Goal: Transaction & Acquisition: Download file/media

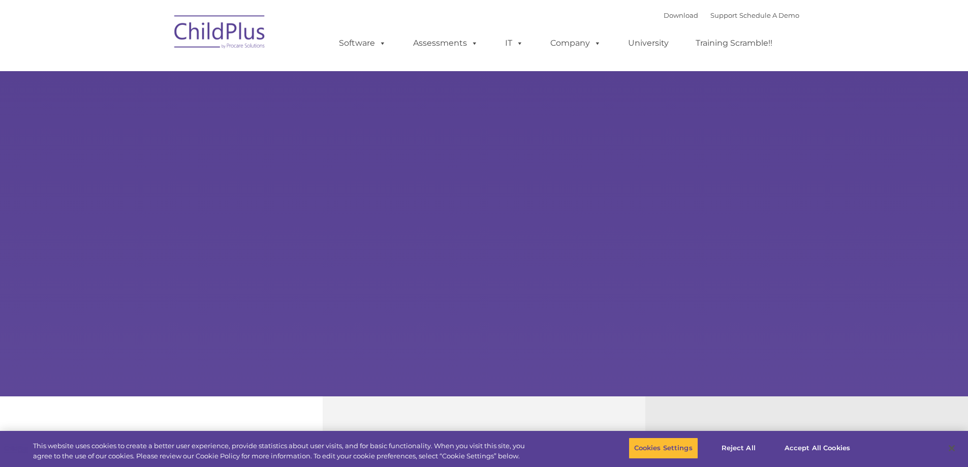
select select "MEDIUM"
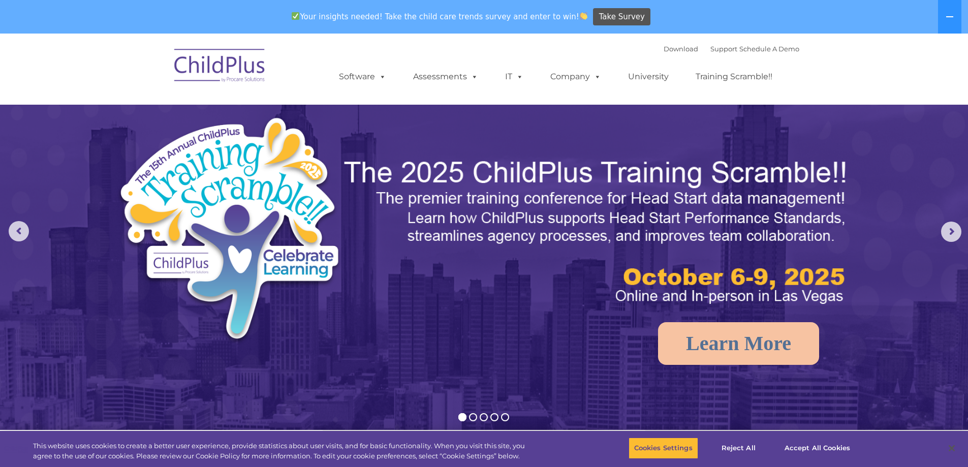
click at [231, 65] on img at bounding box center [220, 67] width 102 height 51
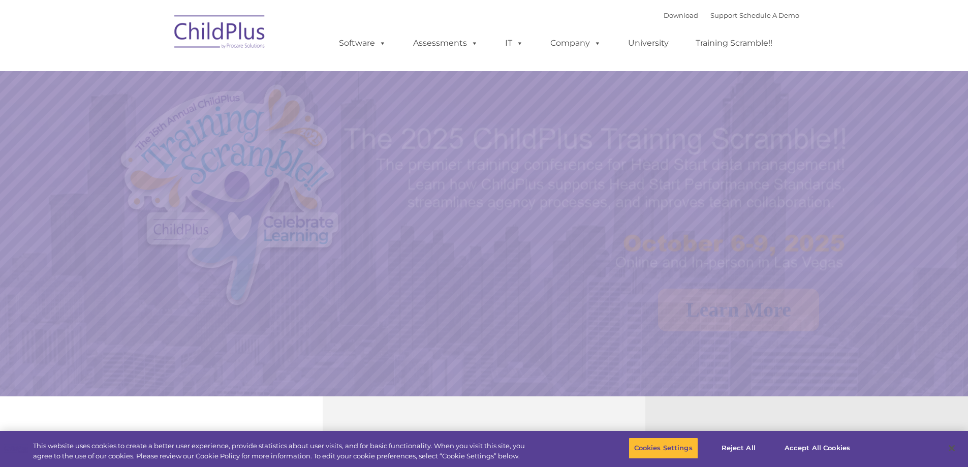
select select "MEDIUM"
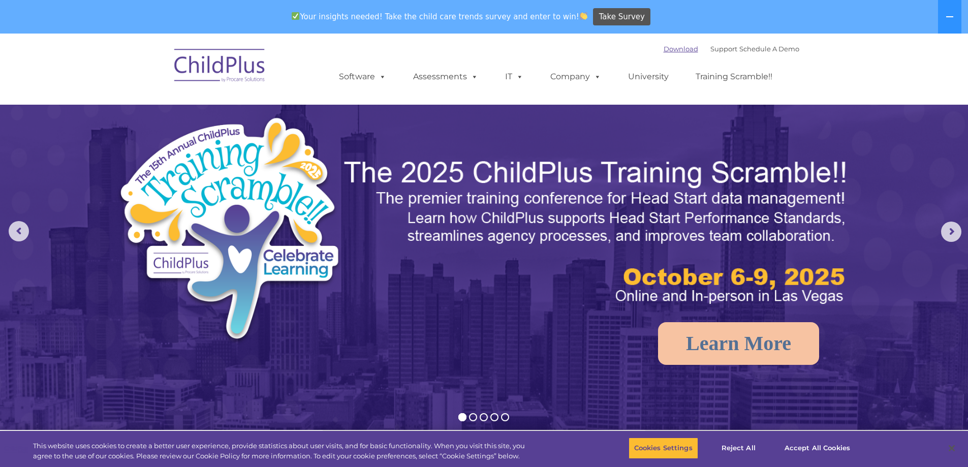
click at [668, 46] on link "Download" at bounding box center [680, 49] width 35 height 8
